Goal: Task Accomplishment & Management: Complete application form

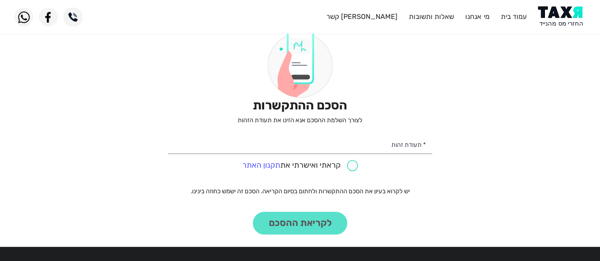
scroll to position [95, 0]
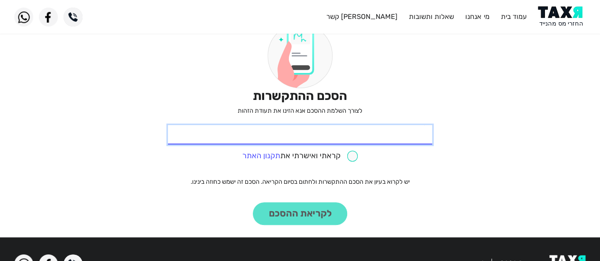
click at [398, 140] on input "* תעודת זהות" at bounding box center [300, 135] width 264 height 20
type input "029430097"
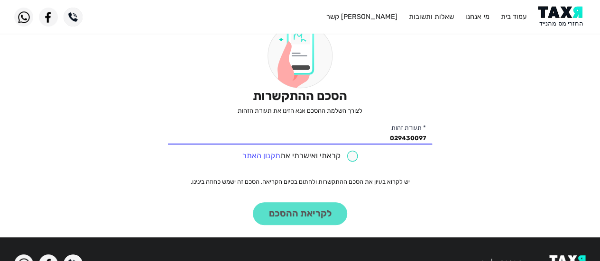
click at [350, 155] on input "checkbox" at bounding box center [300, 156] width 116 height 11
checkbox input "true"
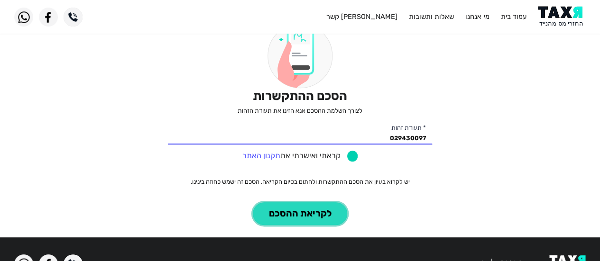
click at [294, 214] on button "לקריאת ההסכם" at bounding box center [300, 213] width 94 height 23
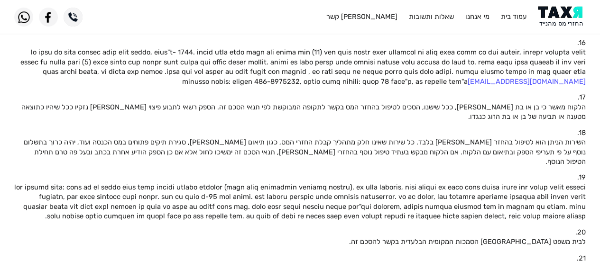
scroll to position [775, 0]
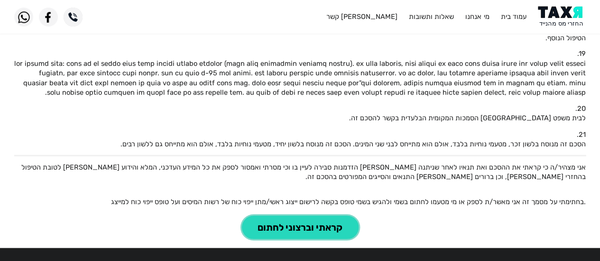
click at [287, 216] on button "קראתי וברצוני לחתום" at bounding box center [300, 227] width 117 height 23
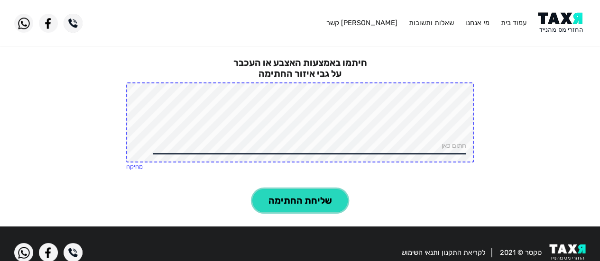
click at [300, 204] on button "שליחת החתימה" at bounding box center [299, 200] width 95 height 23
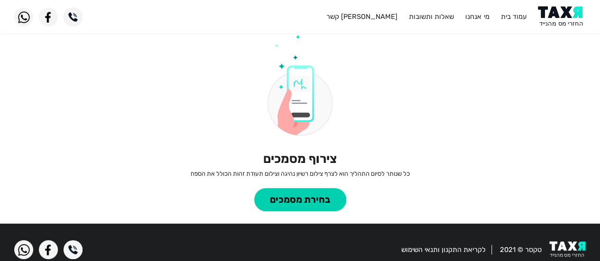
scroll to position [62, 0]
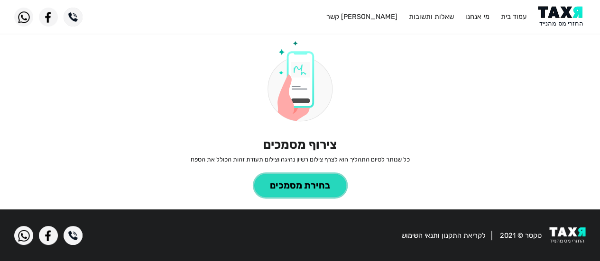
click at [291, 185] on button "בחירת מסמכים" at bounding box center [300, 185] width 92 height 23
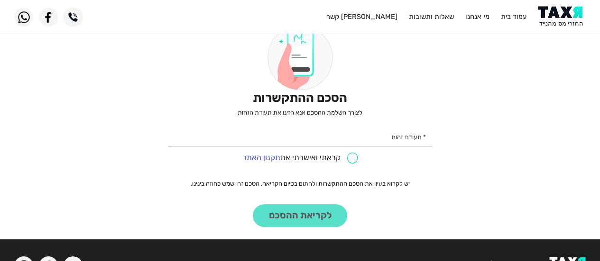
scroll to position [95, 0]
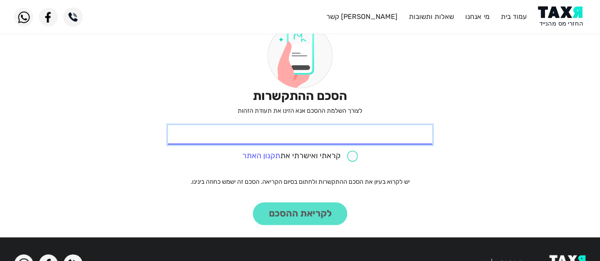
click at [375, 141] on input "* תעודת זהות" at bounding box center [300, 135] width 264 height 20
type input "029430097"
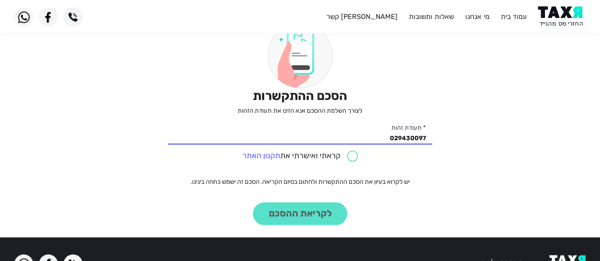
click at [348, 155] on input "checkbox" at bounding box center [300, 156] width 116 height 11
checkbox input "true"
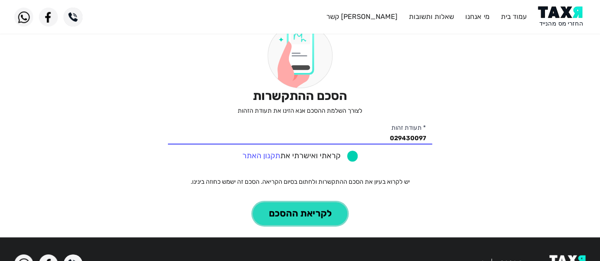
click at [296, 219] on button "לקריאת ההסכם" at bounding box center [300, 213] width 94 height 23
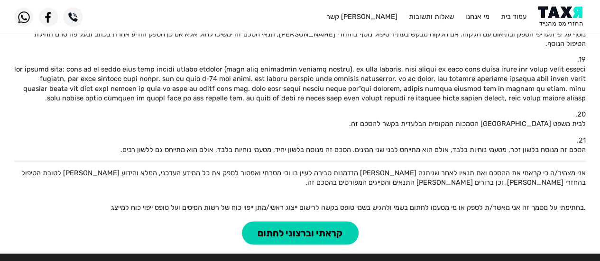
scroll to position [775, 0]
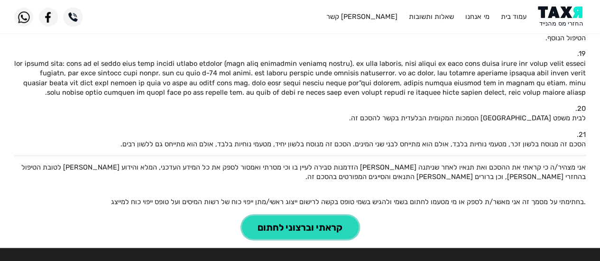
click at [315, 216] on button "קראתי וברצוני לחתום" at bounding box center [300, 227] width 117 height 23
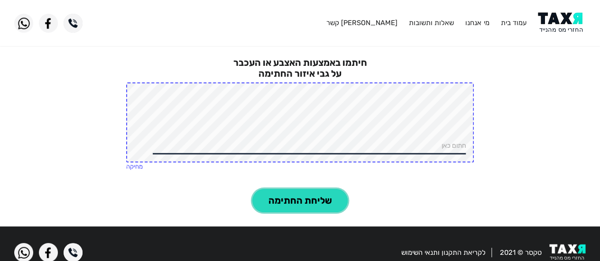
click at [301, 199] on button "שליחת החתימה" at bounding box center [299, 200] width 95 height 23
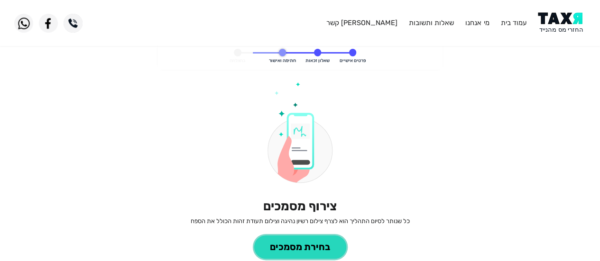
click at [302, 247] on button "בחירת מסמכים" at bounding box center [300, 247] width 92 height 23
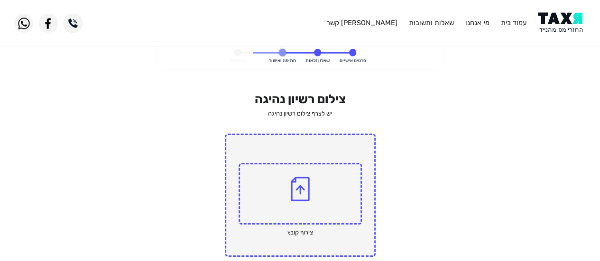
click at [300, 189] on img at bounding box center [300, 189] width 19 height 25
click at [0, 0] on input "file" at bounding box center [0, 0] width 0 height 0
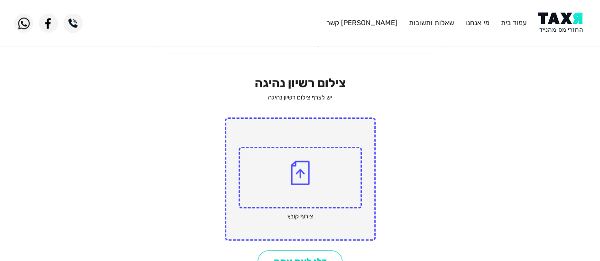
scroll to position [92, 0]
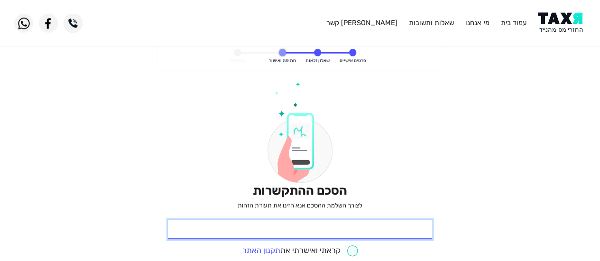
click at [376, 232] on input "* תעודת זהות" at bounding box center [300, 230] width 264 height 20
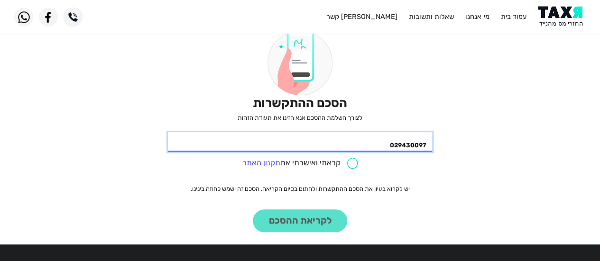
scroll to position [95, 0]
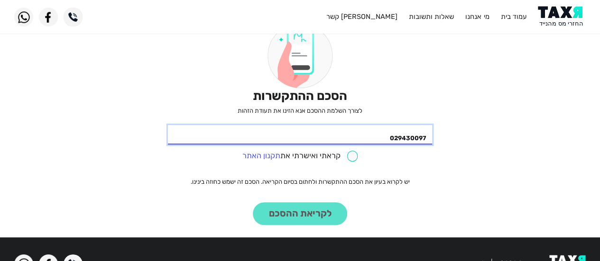
type input "029430097"
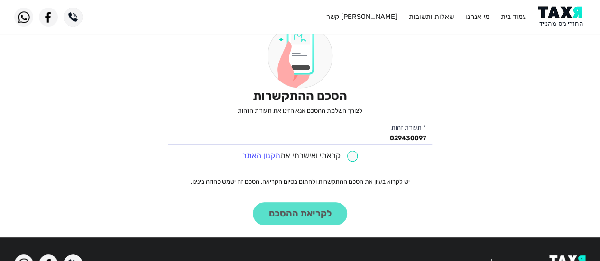
click at [347, 155] on input "checkbox" at bounding box center [300, 156] width 116 height 11
checkbox input "true"
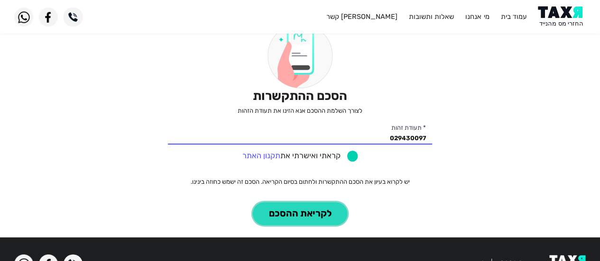
click at [305, 211] on button "לקריאת ההסכם" at bounding box center [300, 213] width 94 height 23
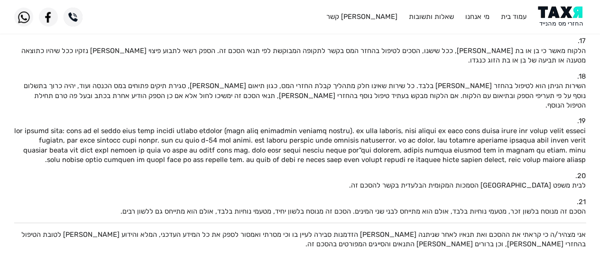
scroll to position [775, 0]
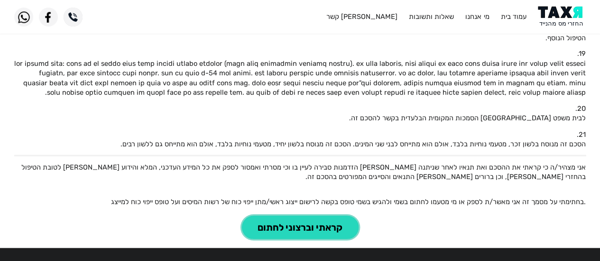
click at [292, 216] on button "קראתי וברצוני לחתום" at bounding box center [300, 227] width 117 height 23
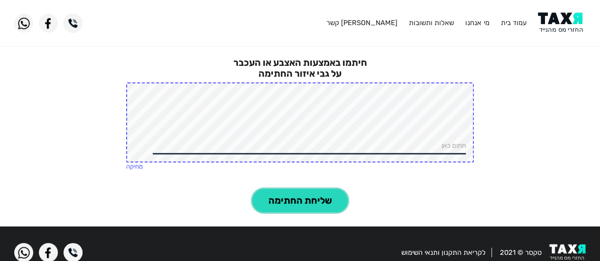
click at [306, 198] on button "שליחת החתימה" at bounding box center [299, 200] width 95 height 23
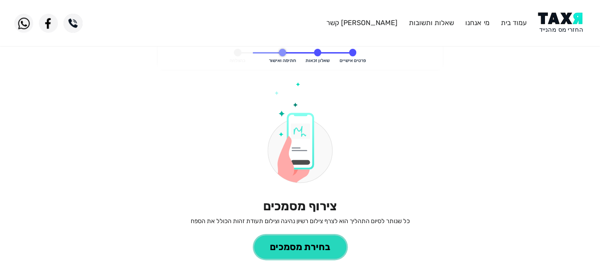
click at [289, 247] on button "בחירת מסמכים" at bounding box center [300, 247] width 92 height 23
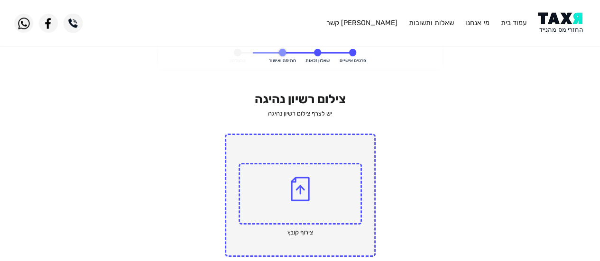
click at [300, 189] on img at bounding box center [300, 189] width 19 height 25
click at [0, 0] on input "file" at bounding box center [0, 0] width 0 height 0
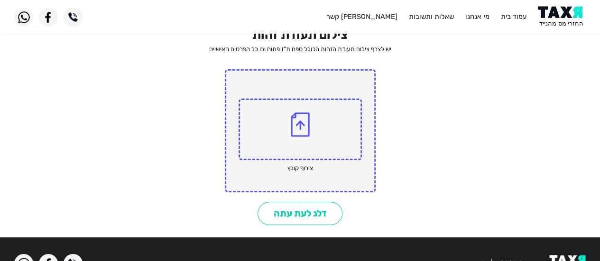
scroll to position [45, 0]
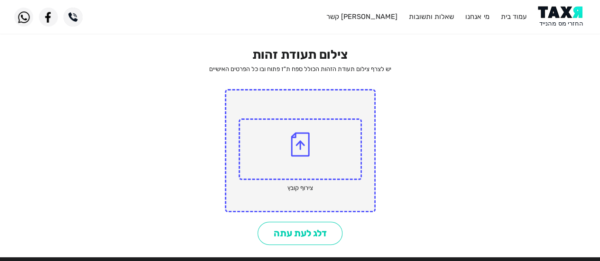
click at [302, 140] on img at bounding box center [300, 144] width 19 height 25
click at [0, 0] on input "file" at bounding box center [0, 0] width 0 height 0
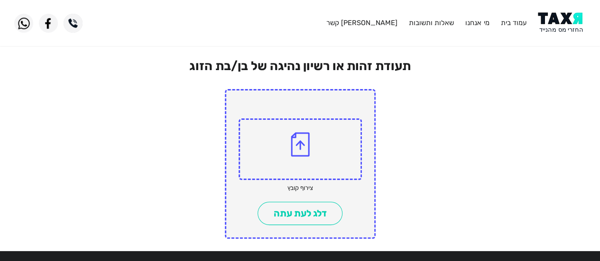
click at [299, 188] on p "צירוף קובץ" at bounding box center [299, 188] width 123 height 9
click at [298, 107] on label at bounding box center [299, 141] width 123 height 77
click at [0, 0] on input "file" at bounding box center [0, 0] width 0 height 0
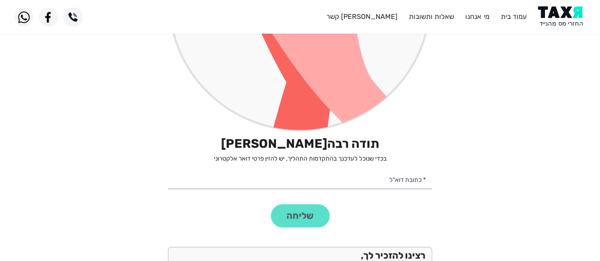
scroll to position [284, 0]
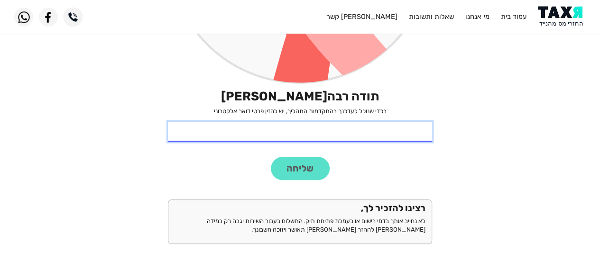
click at [403, 134] on input "* כתובת דוא"ל" at bounding box center [300, 132] width 264 height 20
type input "[EMAIL_ADDRESS][DOMAIN_NAME]"
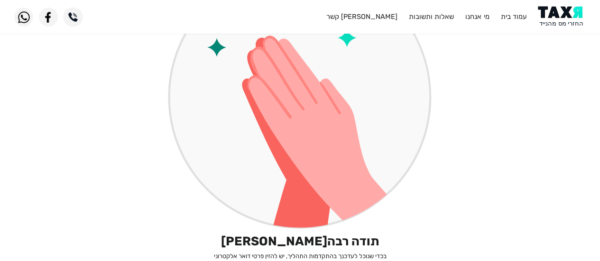
scroll to position [0, 0]
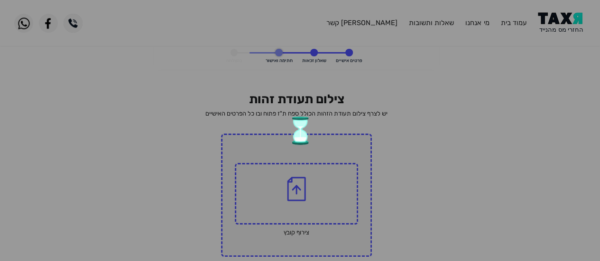
scroll to position [45, 0]
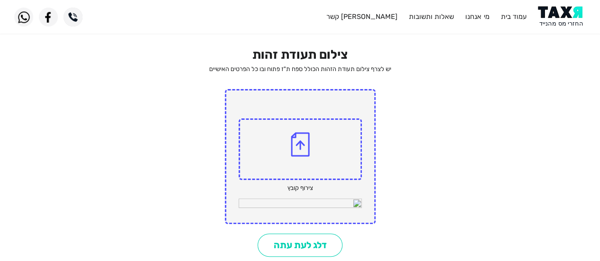
click at [306, 155] on img at bounding box center [300, 144] width 19 height 25
click at [0, 0] on input "file" at bounding box center [0, 0] width 0 height 0
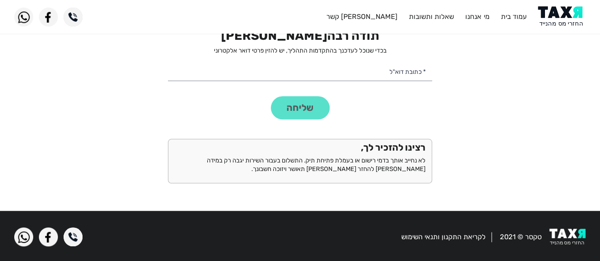
scroll to position [346, 0]
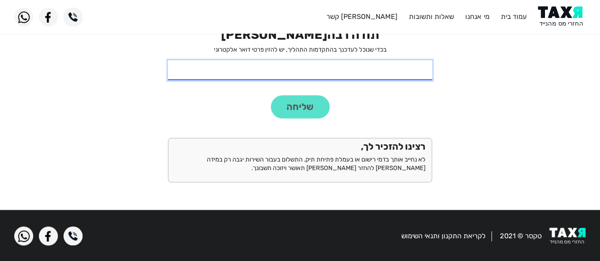
click at [377, 75] on input "* כתובת דוא"ל" at bounding box center [300, 70] width 264 height 20
type input "[EMAIL_ADDRESS][DOMAIN_NAME]"
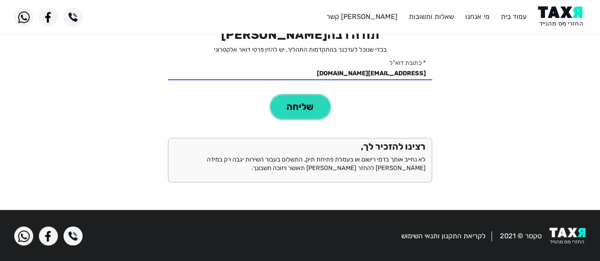
click at [293, 105] on button "שליחה" at bounding box center [300, 106] width 59 height 23
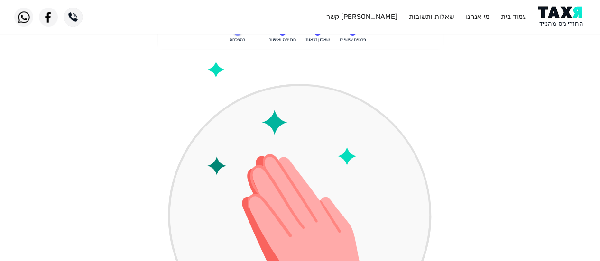
scroll to position [0, 0]
